Goal: Task Accomplishment & Management: Manage account settings

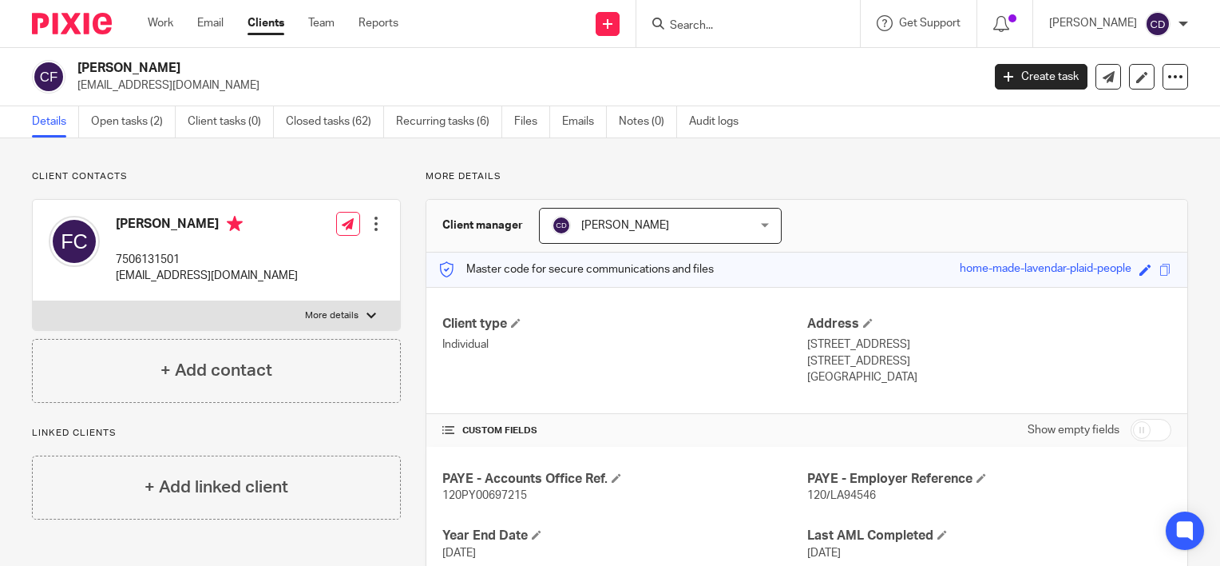
click at [748, 20] on input "Search" at bounding box center [741, 26] width 144 height 14
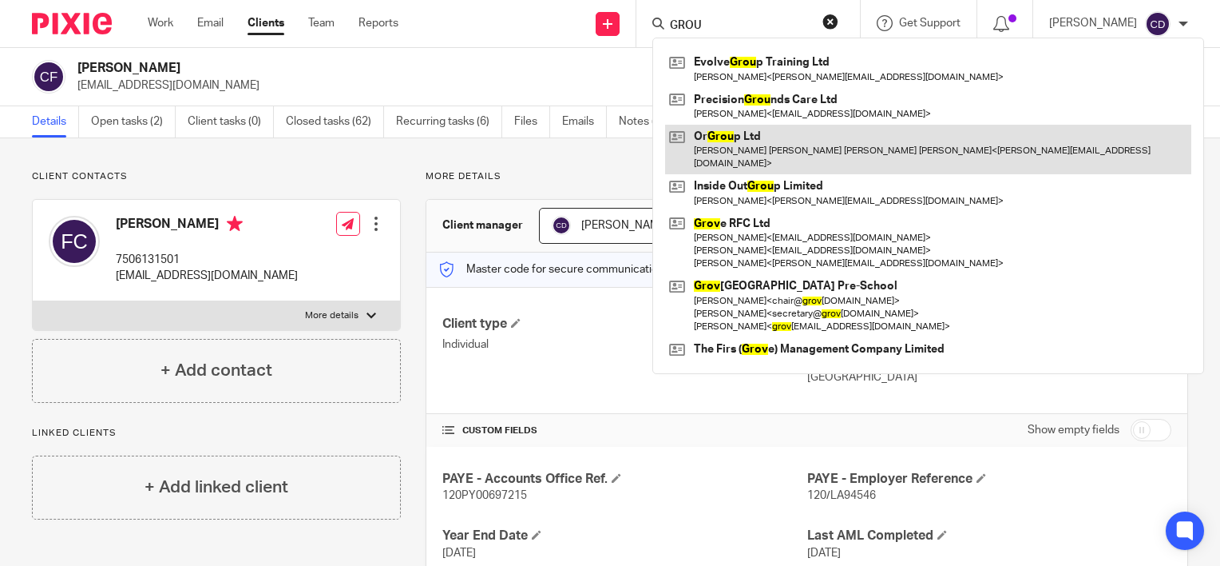
type input "GROU"
click at [767, 143] on link at bounding box center [928, 150] width 526 height 50
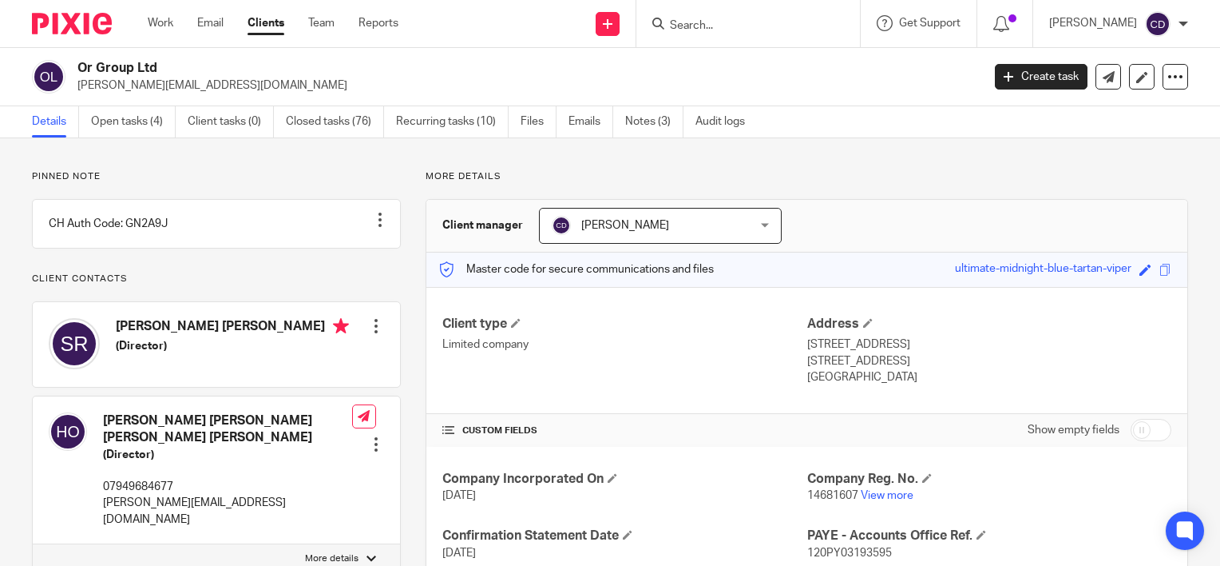
scroll to position [236, 0]
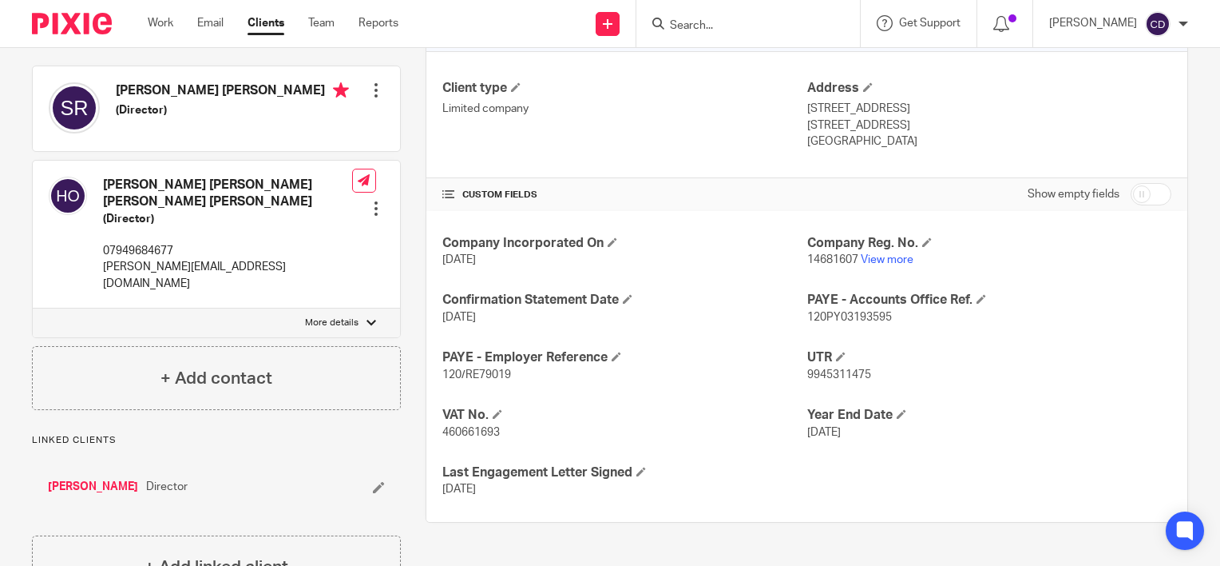
click at [466, 424] on p "460661693" at bounding box center [625, 432] width 364 height 16
copy span "460661693"
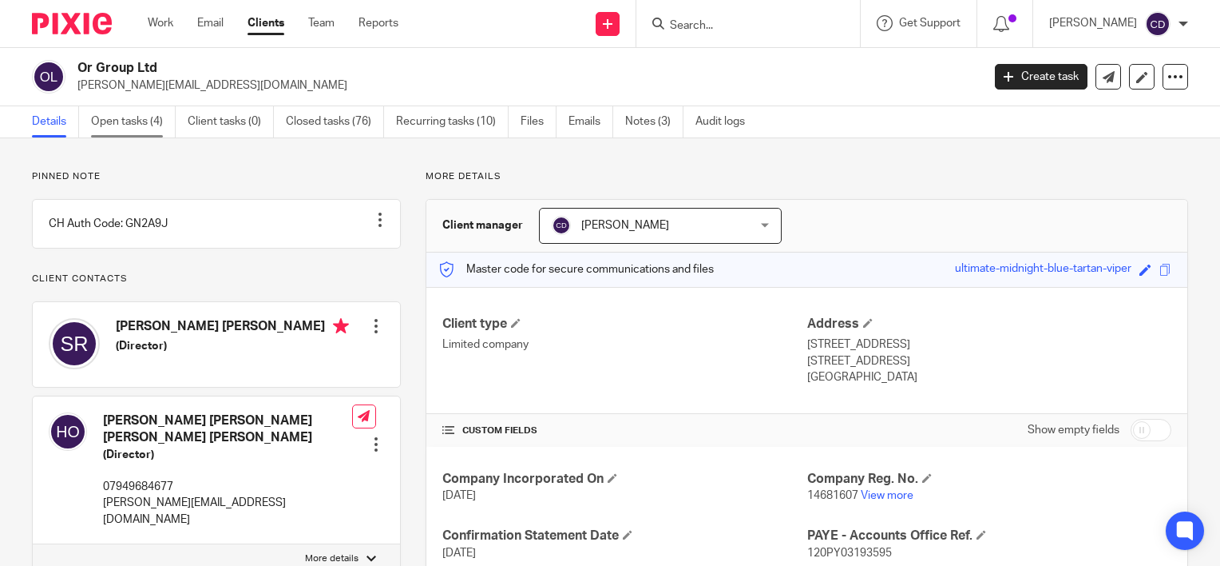
click at [121, 119] on link "Open tasks (4)" at bounding box center [133, 121] width 85 height 31
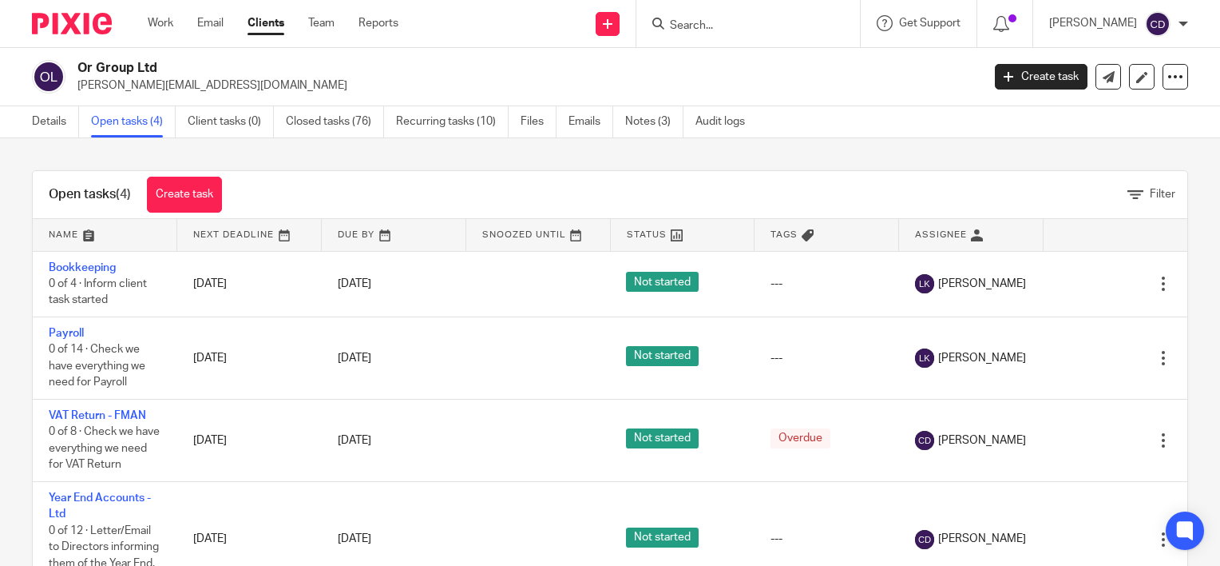
scroll to position [29, 0]
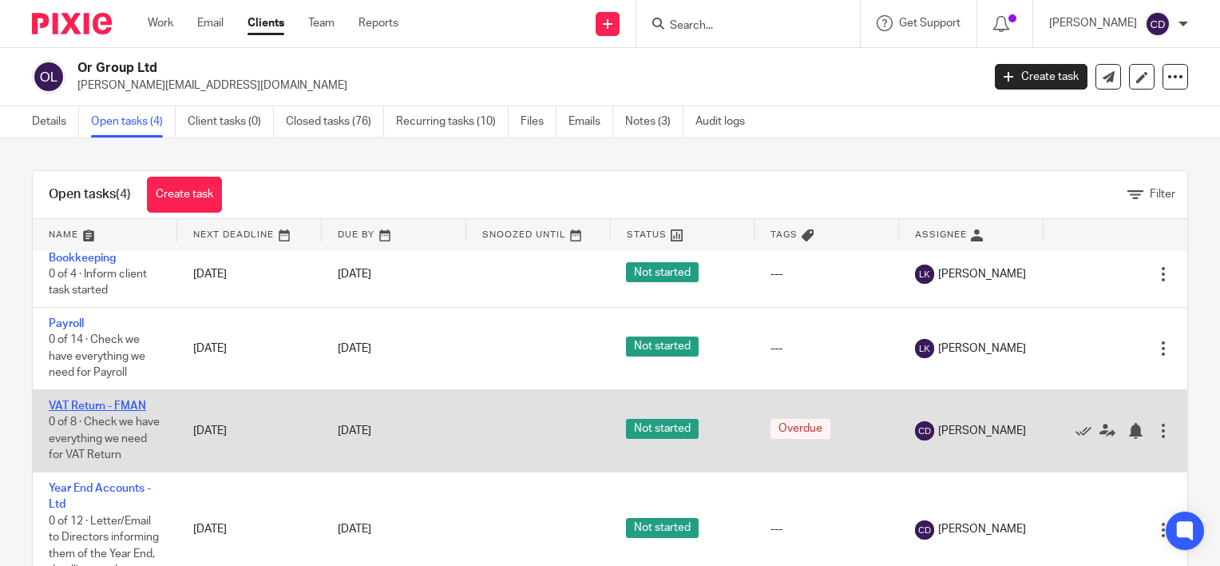
click at [105, 400] on link "VAT Return - FMAN" at bounding box center [97, 405] width 97 height 11
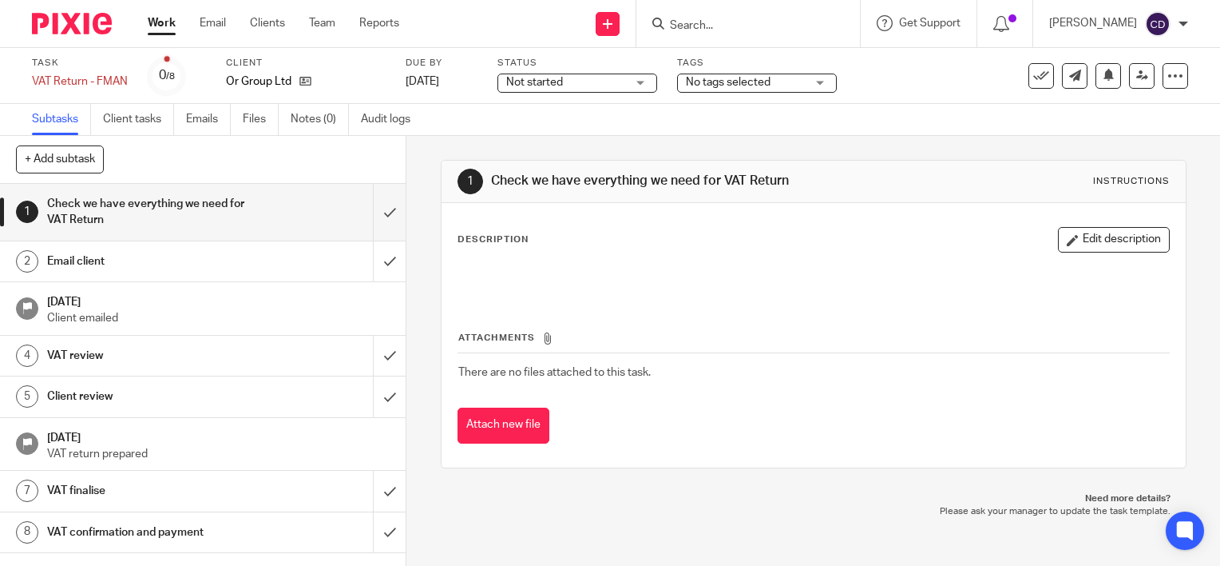
click at [356, 208] on link "1 Check we have everything we need for VAT Return" at bounding box center [186, 212] width 373 height 57
click at [367, 259] on input "submit" at bounding box center [203, 261] width 406 height 40
click at [369, 350] on input "submit" at bounding box center [203, 355] width 406 height 40
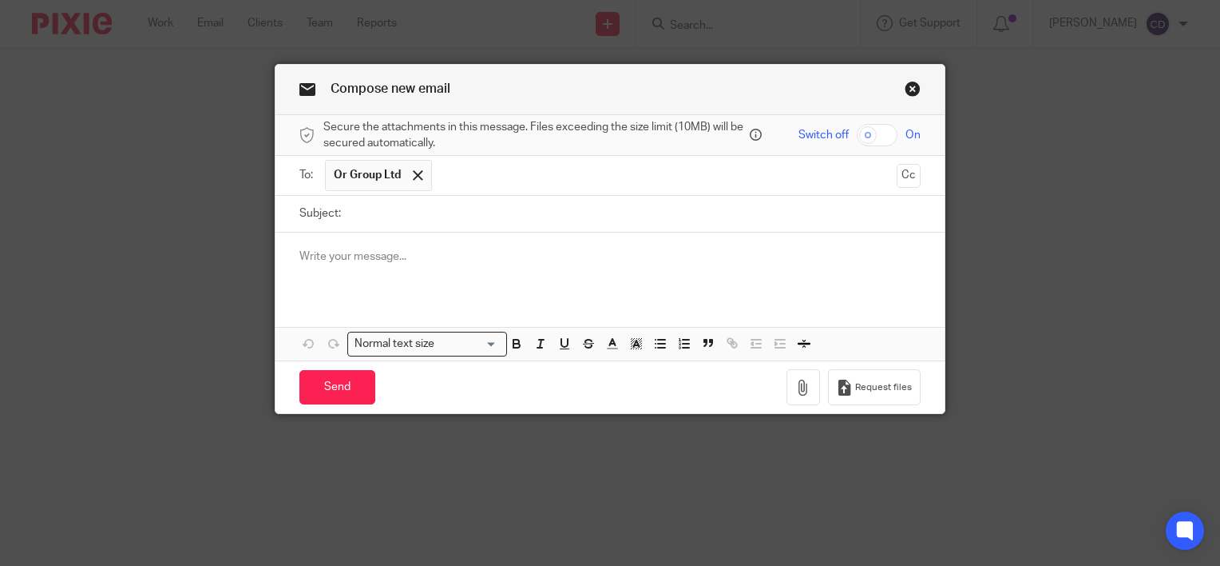
scroll to position [88, 0]
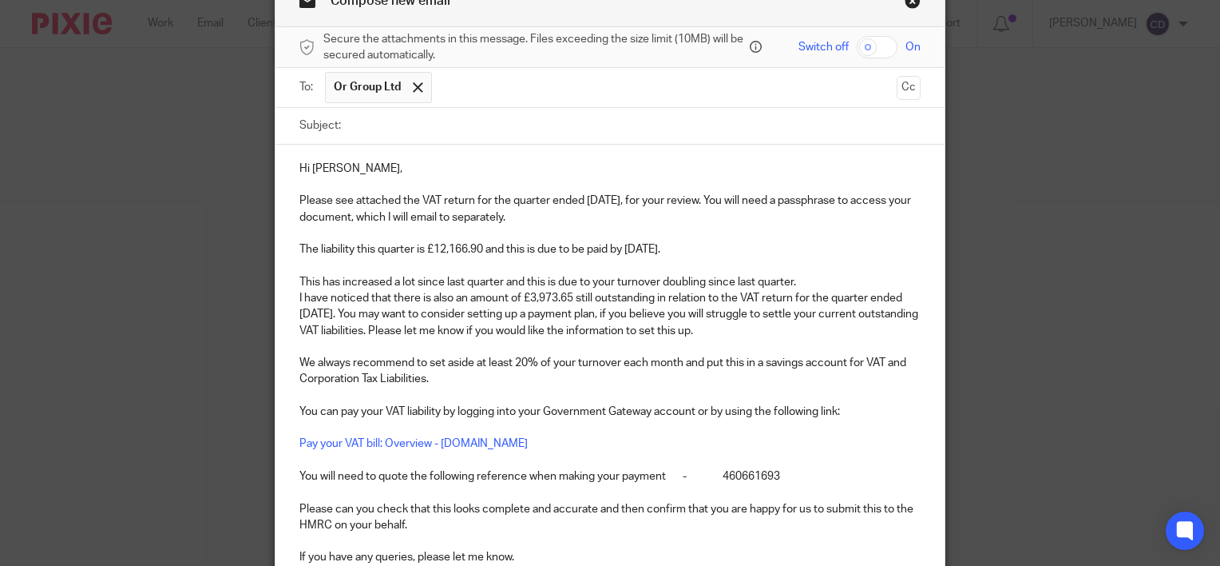
click at [470, 128] on input "Subject:" at bounding box center [635, 126] width 572 height 36
type input "August 2025 VAT Return"
click at [863, 53] on input "checkbox" at bounding box center [877, 47] width 41 height 22
checkbox input "true"
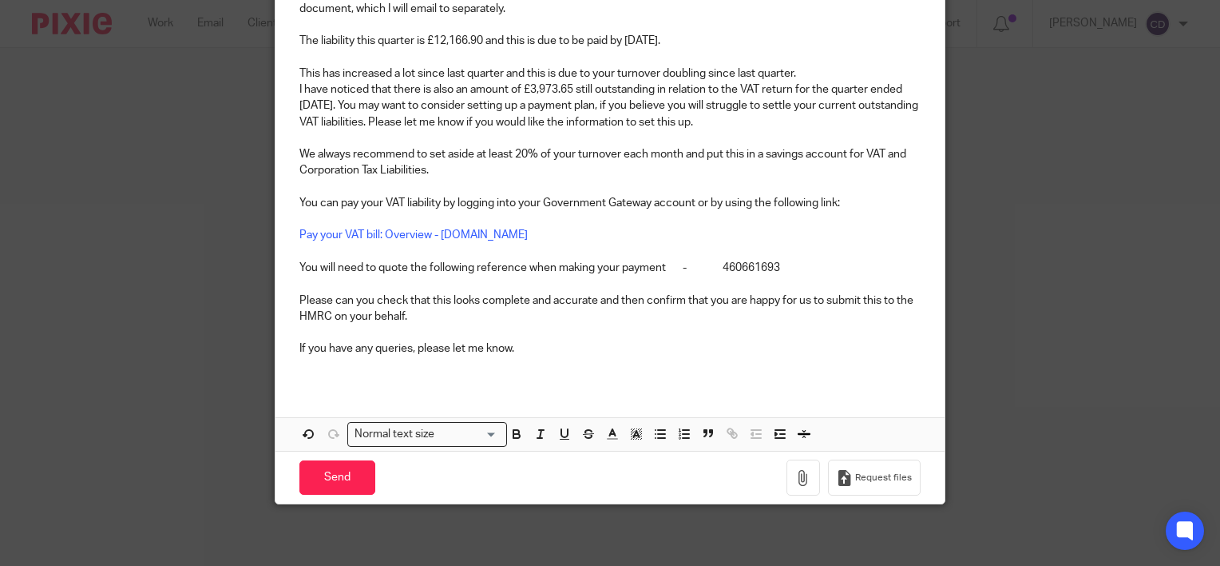
scroll to position [297, 0]
click at [693, 348] on p "If you have any queries, please let me know." at bounding box center [610, 347] width 621 height 16
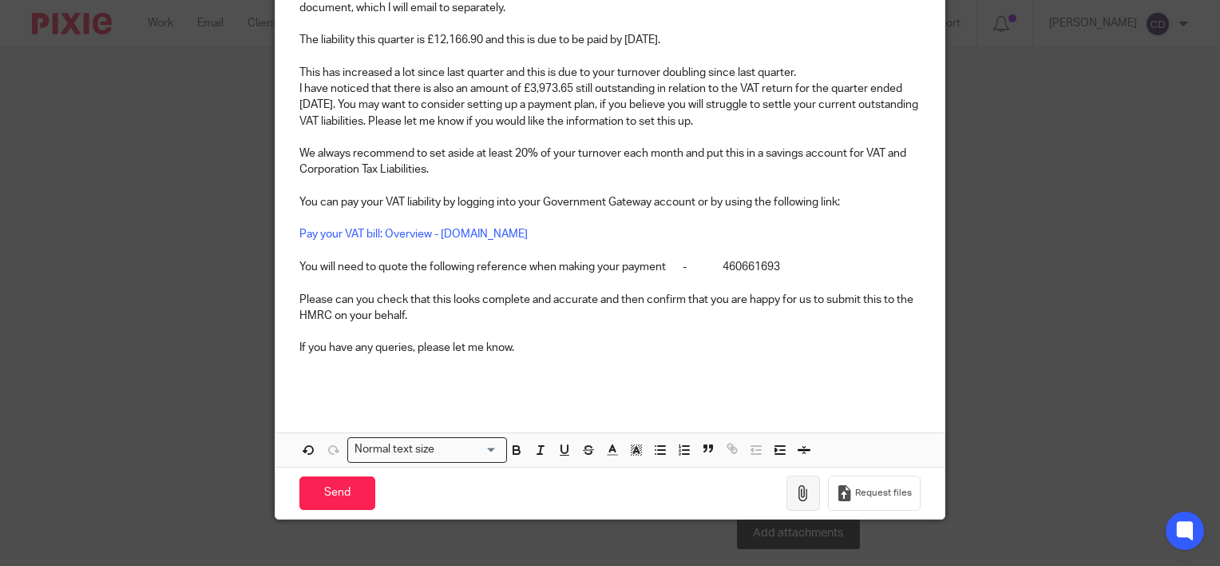
click at [805, 491] on icon "button" at bounding box center [804, 493] width 16 height 16
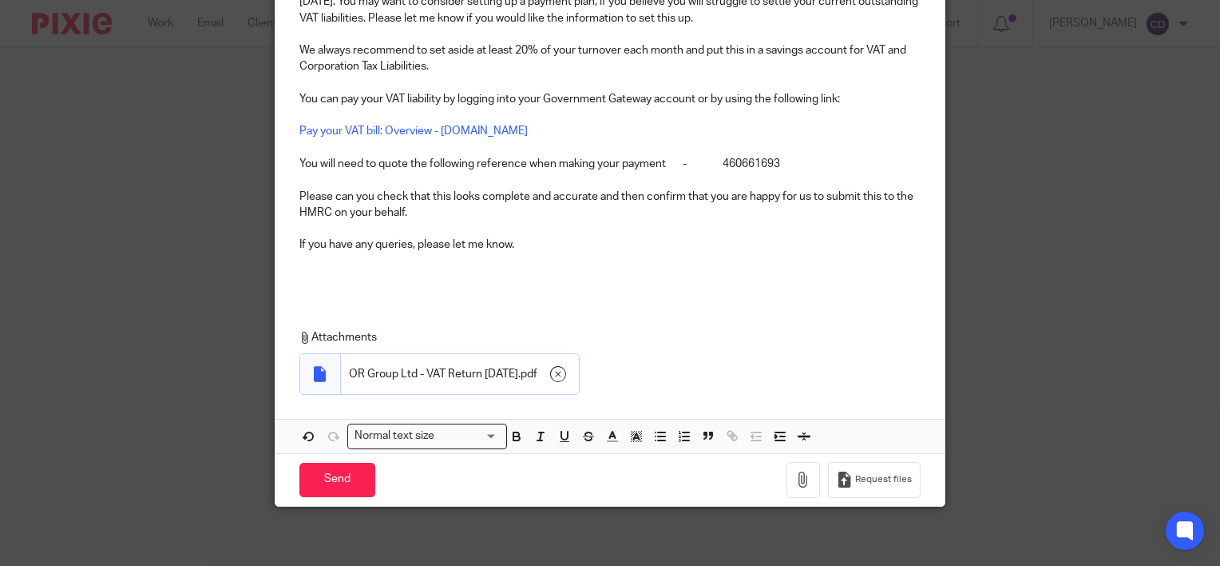
scroll to position [403, 0]
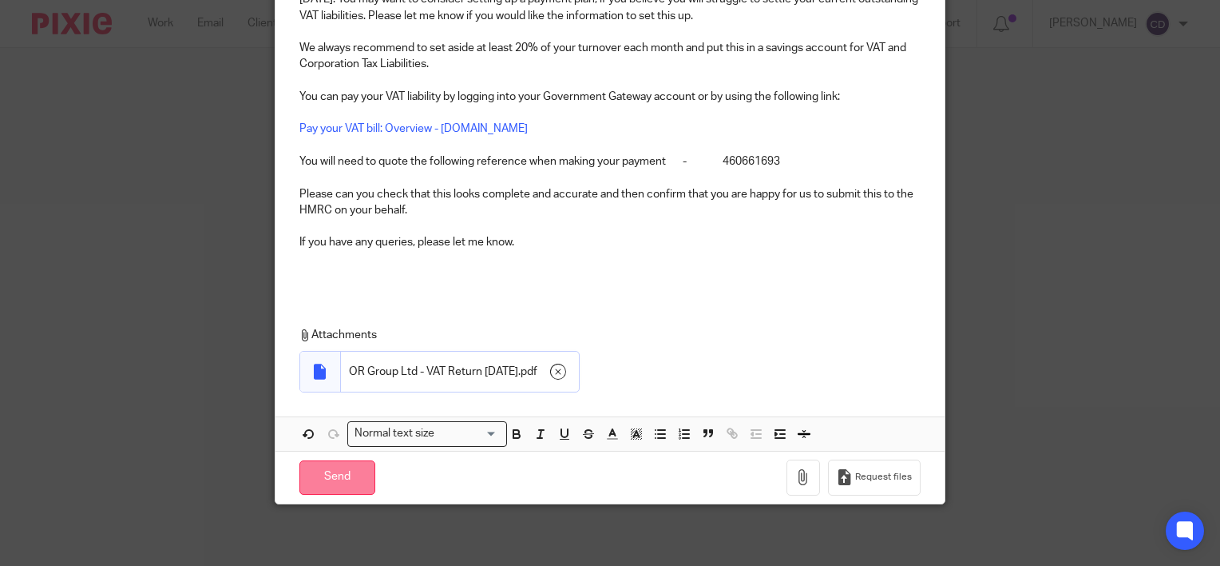
click at [335, 474] on input "Send" at bounding box center [338, 477] width 76 height 34
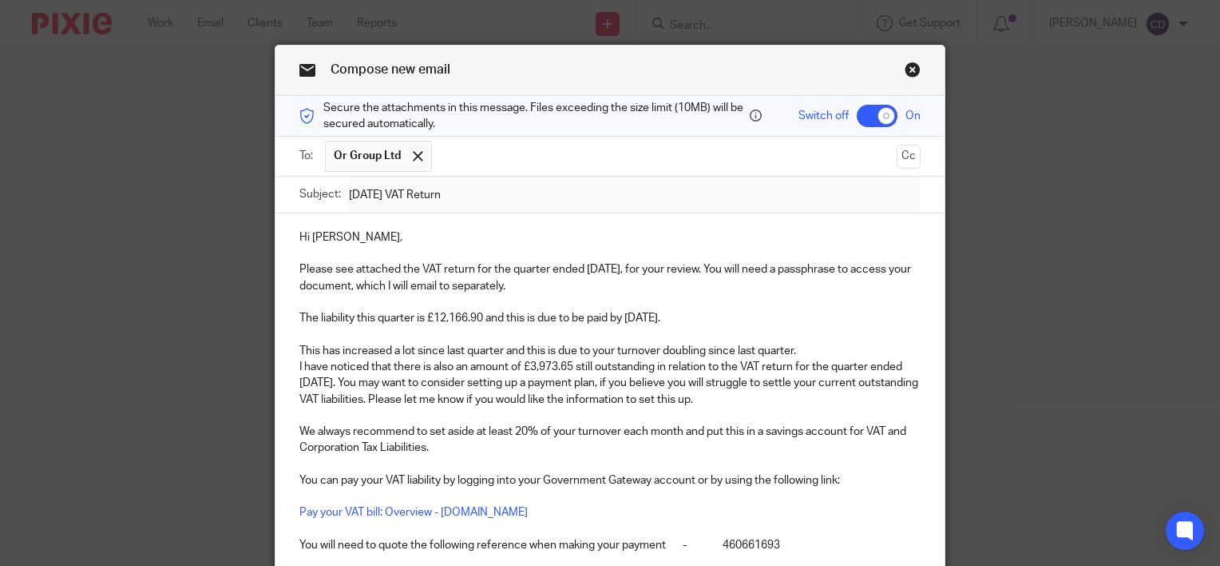
scroll to position [0, 0]
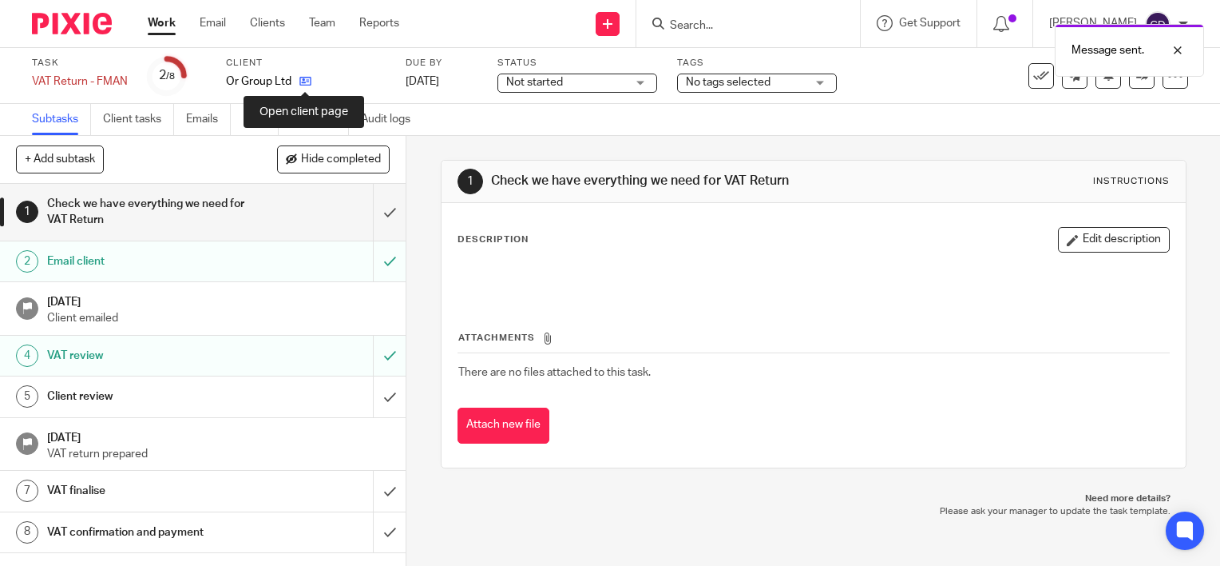
click at [306, 80] on icon at bounding box center [306, 81] width 12 height 12
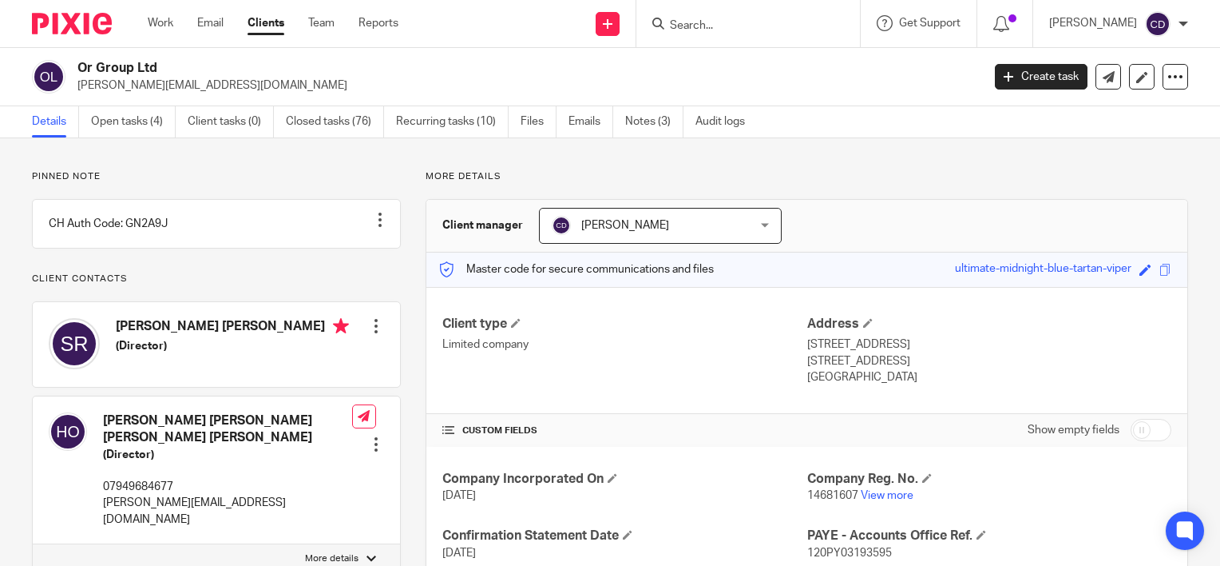
drag, startPoint x: 0, startPoint y: 0, endPoint x: 1120, endPoint y: 268, distance: 1151.4
click at [1120, 268] on div "Save ultimate-midnight-blue-tartan-viper" at bounding box center [1055, 269] width 200 height 18
copy div "ultimate-midnight-blue-tartan-viper"
click at [1096, 81] on link at bounding box center [1109, 77] width 26 height 26
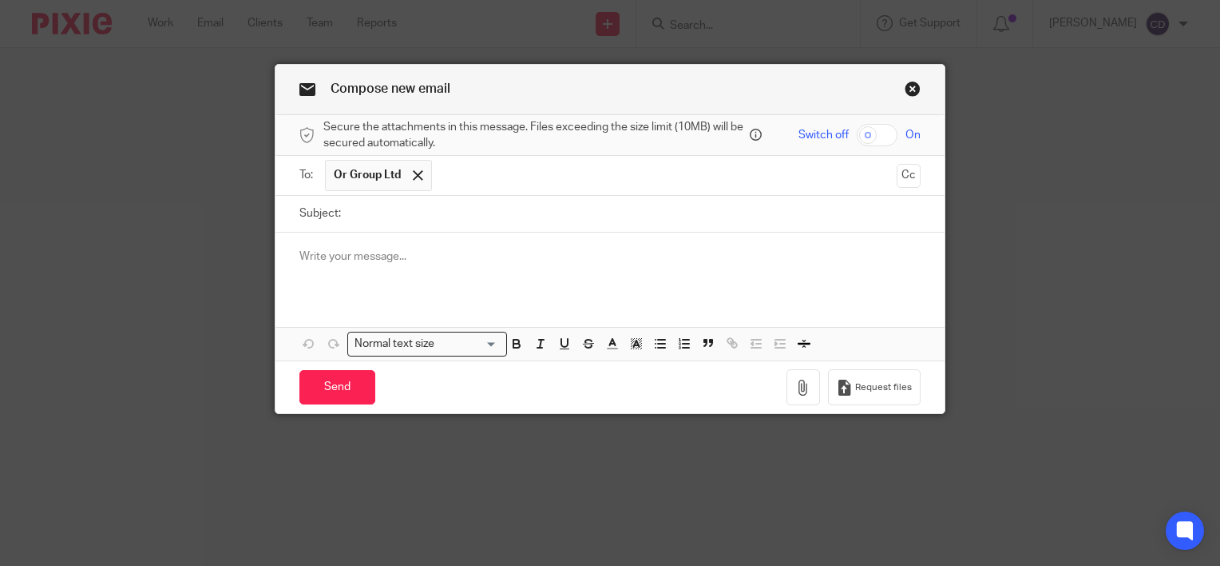
click at [452, 212] on input "Subject:" at bounding box center [635, 214] width 572 height 36
type input "Passphrase"
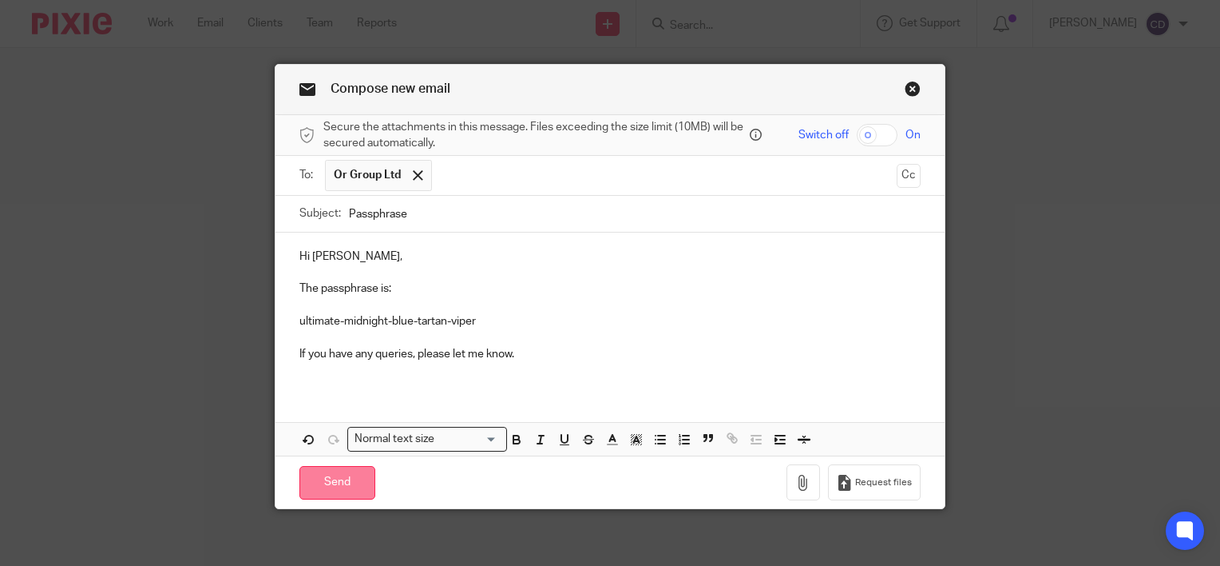
click at [348, 471] on input "Send" at bounding box center [338, 483] width 76 height 34
